Goal: Ask a question

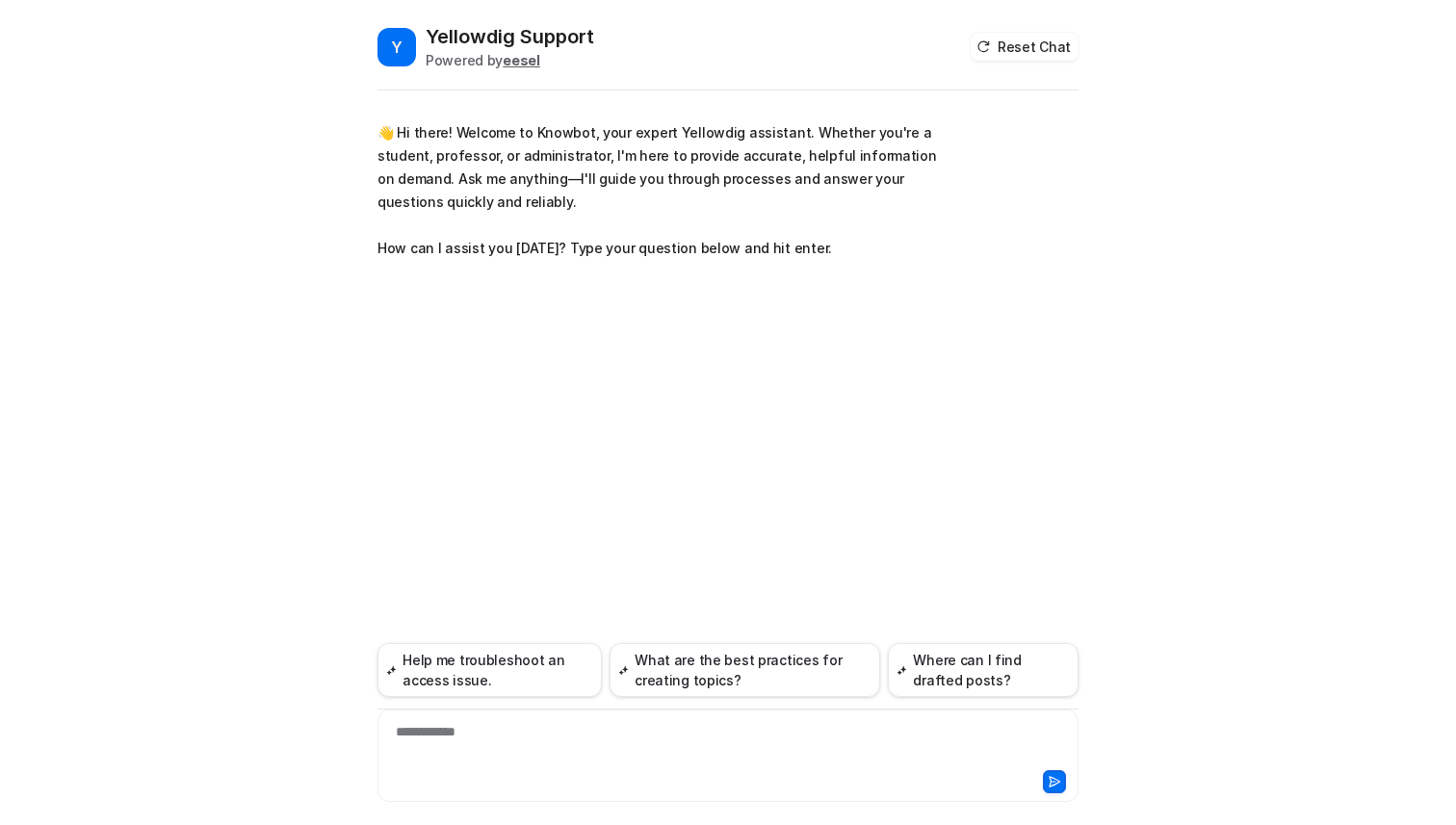
click at [504, 736] on div "**********" at bounding box center [728, 744] width 691 height 44
click at [529, 742] on div at bounding box center [728, 744] width 691 height 44
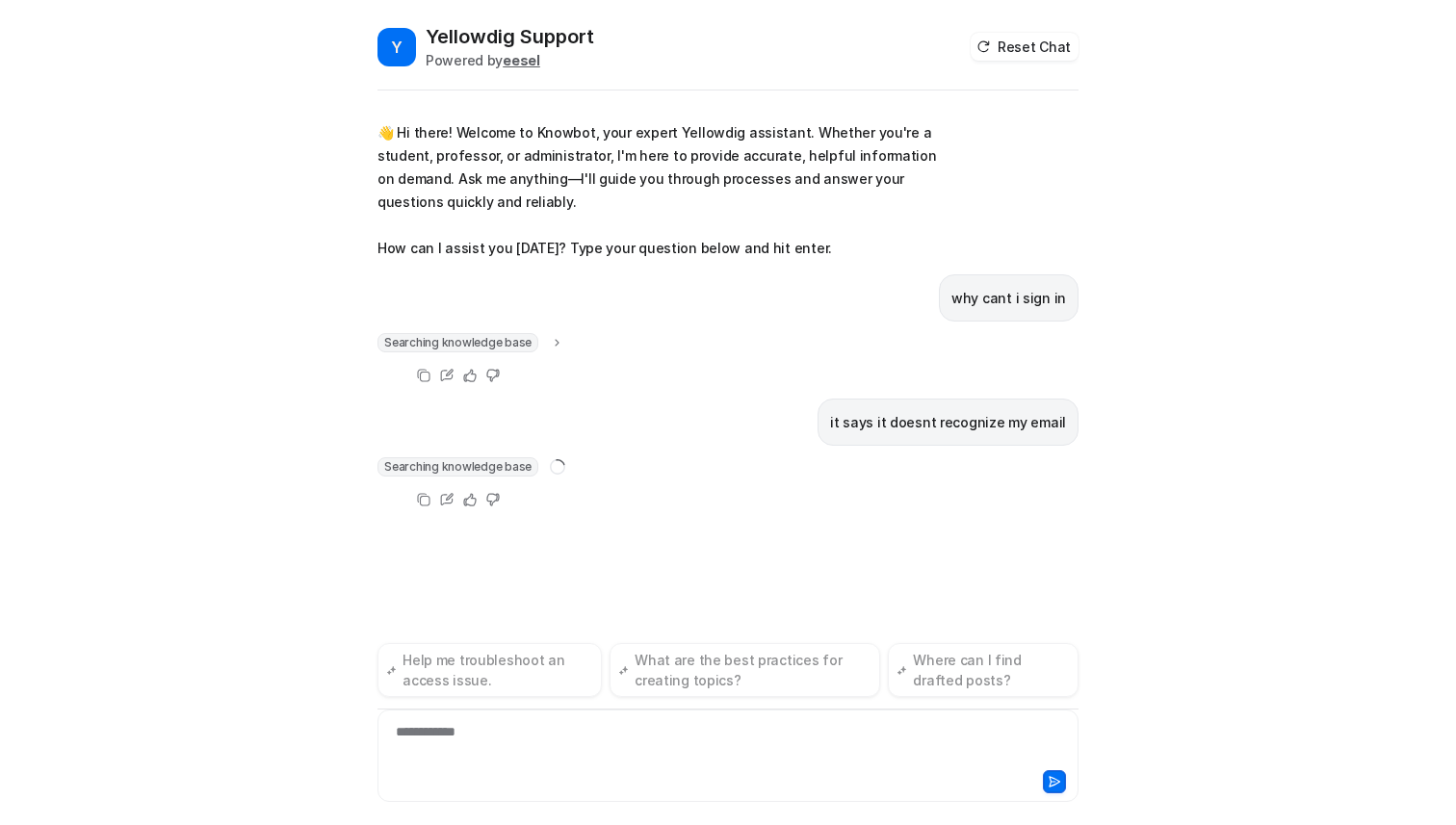
click at [550, 342] on icon at bounding box center [557, 343] width 14 height 15
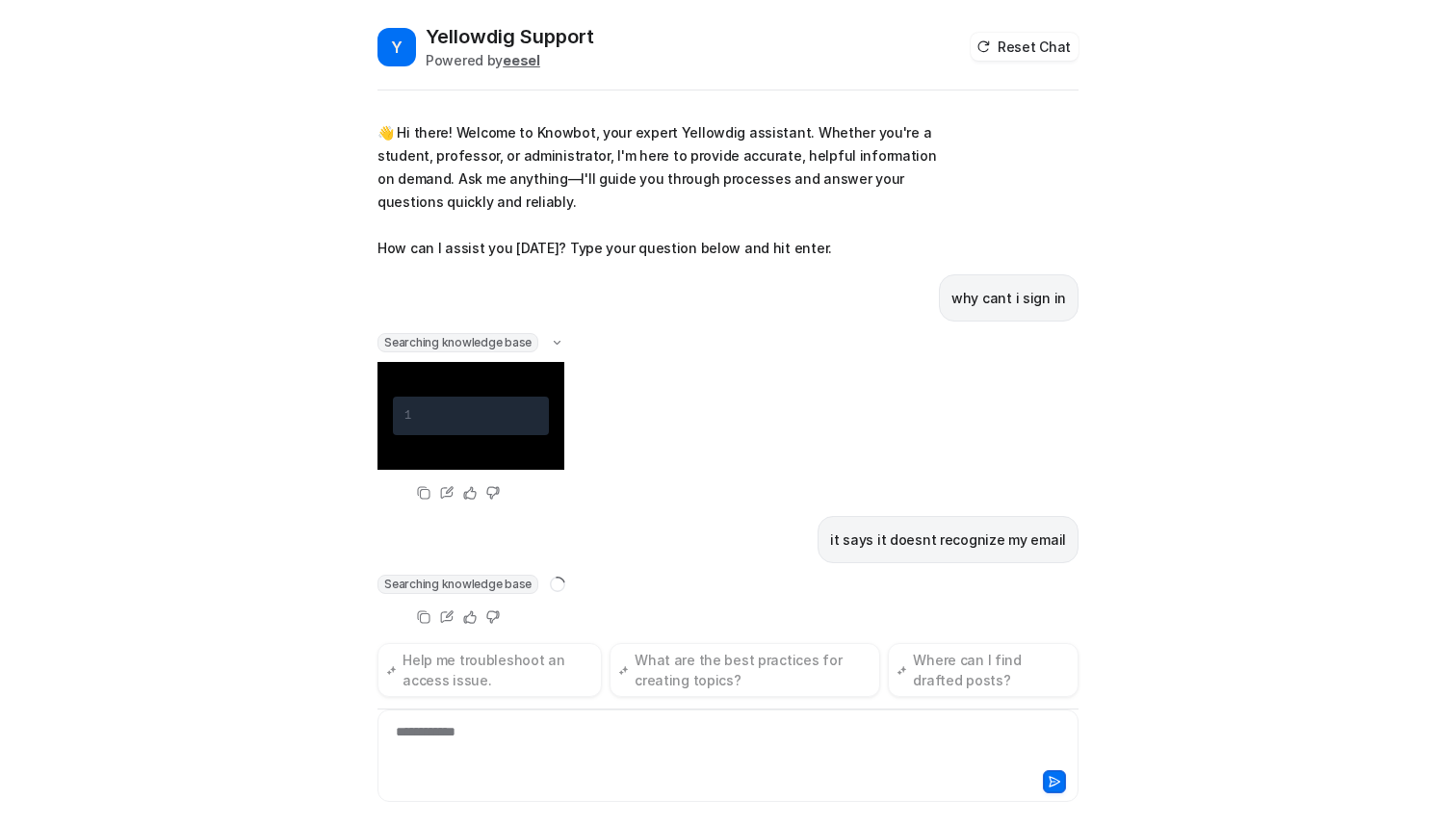
click at [420, 412] on div "1" at bounding box center [415, 416] width 22 height 23
click at [420, 339] on span "Searching knowledge base" at bounding box center [458, 343] width 161 height 20
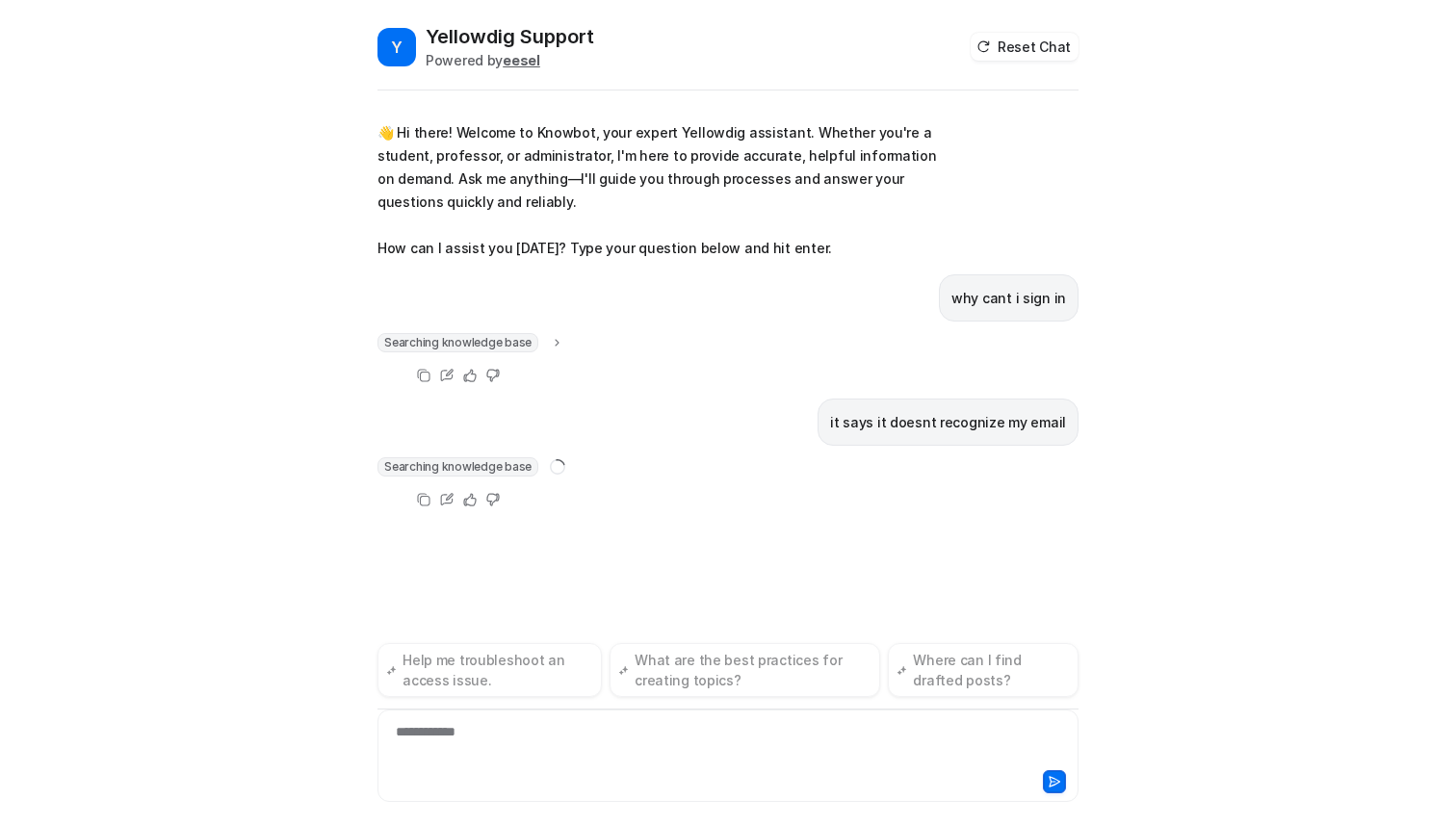
click at [423, 343] on span "Searching knowledge base" at bounding box center [458, 343] width 161 height 20
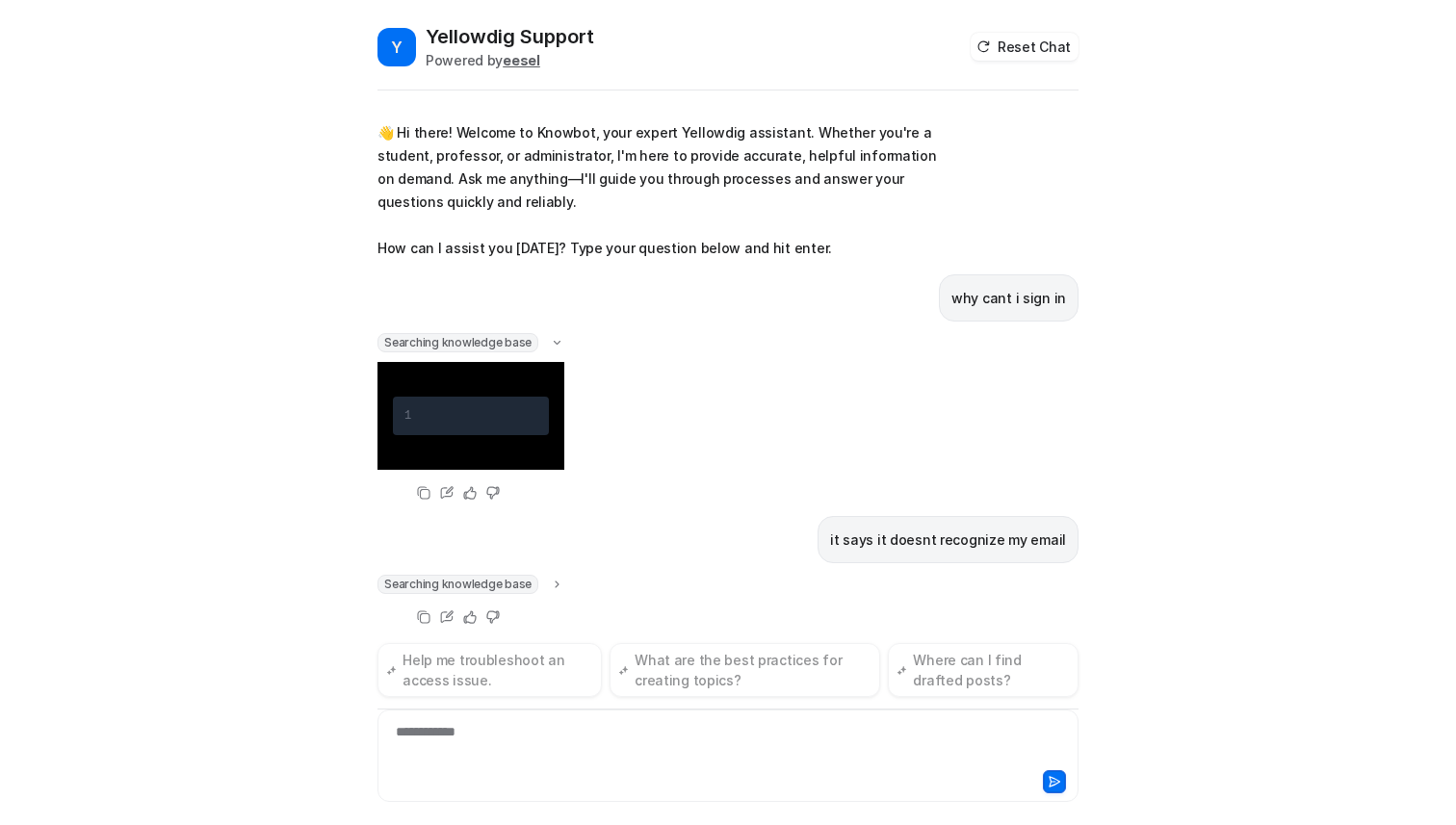
click at [467, 581] on span "Searching knowledge base" at bounding box center [458, 585] width 161 height 20
